Goal: Communication & Community: Share content

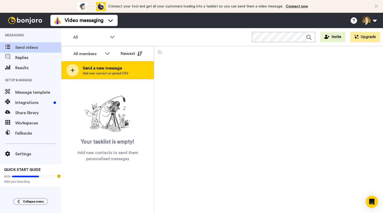
click at [76, 73] on div at bounding box center [73, 70] width 12 height 12
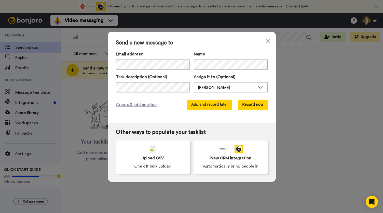
click at [216, 105] on button "Add and record later" at bounding box center [209, 104] width 45 height 10
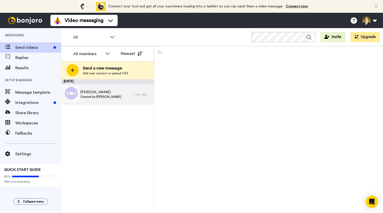
click at [106, 97] on span "Created by [PERSON_NAME]" at bounding box center [100, 97] width 41 height 4
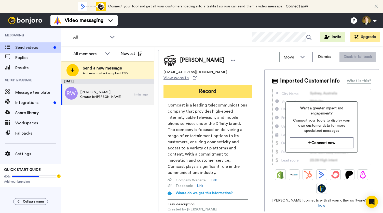
click at [197, 85] on button "Record" at bounding box center [208, 91] width 88 height 13
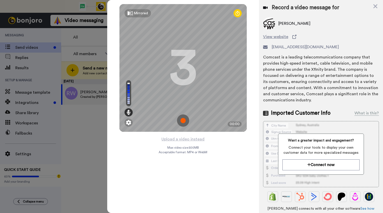
click at [179, 121] on img at bounding box center [183, 120] width 12 height 12
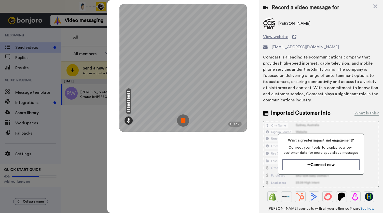
click at [179, 121] on img at bounding box center [183, 120] width 12 height 12
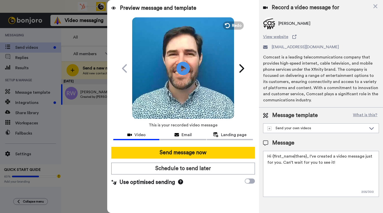
click at [184, 70] on icon at bounding box center [184, 68] width 14 height 14
click at [183, 132] on span "Email" at bounding box center [187, 135] width 10 height 6
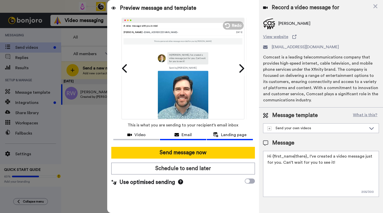
click at [228, 138] on button "Landing page" at bounding box center [230, 135] width 46 height 9
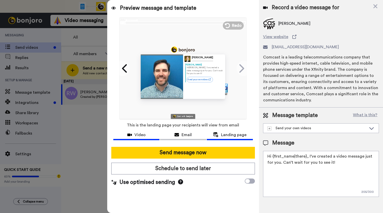
click at [145, 132] on span "Video" at bounding box center [140, 135] width 11 height 6
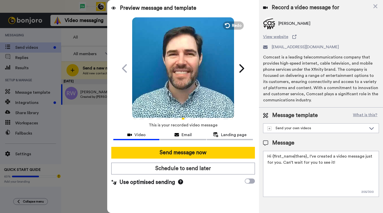
click at [187, 77] on icon "Play/Pause" at bounding box center [184, 68] width 14 height 24
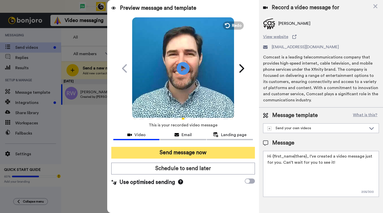
click at [181, 155] on button "Send message now" at bounding box center [183, 153] width 144 height 12
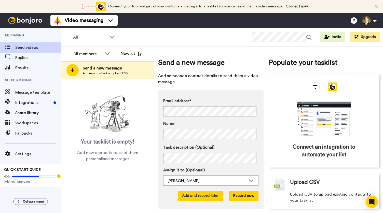
click at [186, 197] on button "Add and record later" at bounding box center [200, 195] width 45 height 10
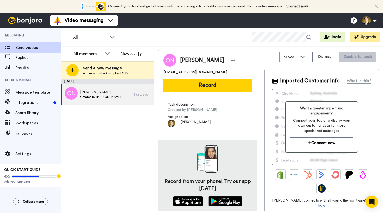
drag, startPoint x: 199, startPoint y: 84, endPoint x: 203, endPoint y: 84, distance: 3.8
click at [199, 84] on button "Record" at bounding box center [208, 85] width 88 height 13
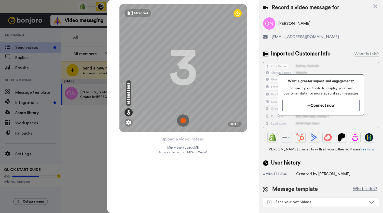
click at [181, 119] on img at bounding box center [183, 120] width 12 height 12
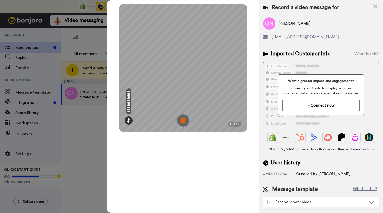
click at [181, 119] on img at bounding box center [183, 120] width 12 height 12
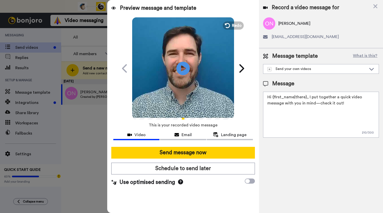
click at [182, 72] on icon at bounding box center [184, 68] width 14 height 14
click at [180, 135] on div "Email" at bounding box center [183, 135] width 46 height 6
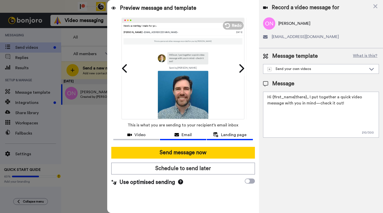
click at [225, 136] on span "Landing page" at bounding box center [233, 135] width 25 height 6
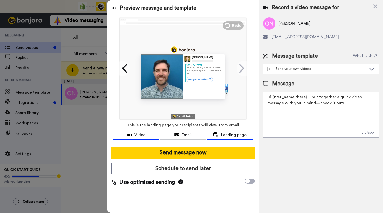
click at [145, 135] on span "Video" at bounding box center [140, 135] width 11 height 6
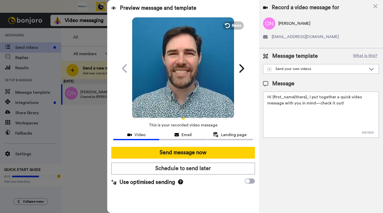
click at [184, 81] on video at bounding box center [183, 68] width 102 height 102
click at [187, 136] on span "Email" at bounding box center [187, 135] width 10 height 6
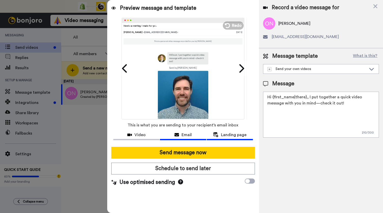
click at [225, 136] on span "Landing page" at bounding box center [233, 135] width 25 height 6
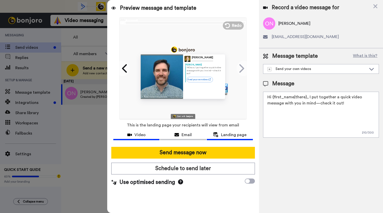
click at [150, 135] on div "Video" at bounding box center [136, 135] width 46 height 6
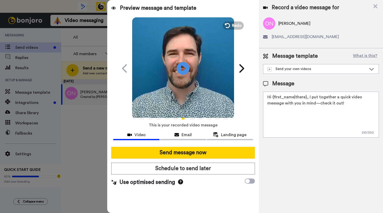
click at [167, 154] on button "Send message now" at bounding box center [183, 153] width 144 height 12
